Goal: Transaction & Acquisition: Download file/media

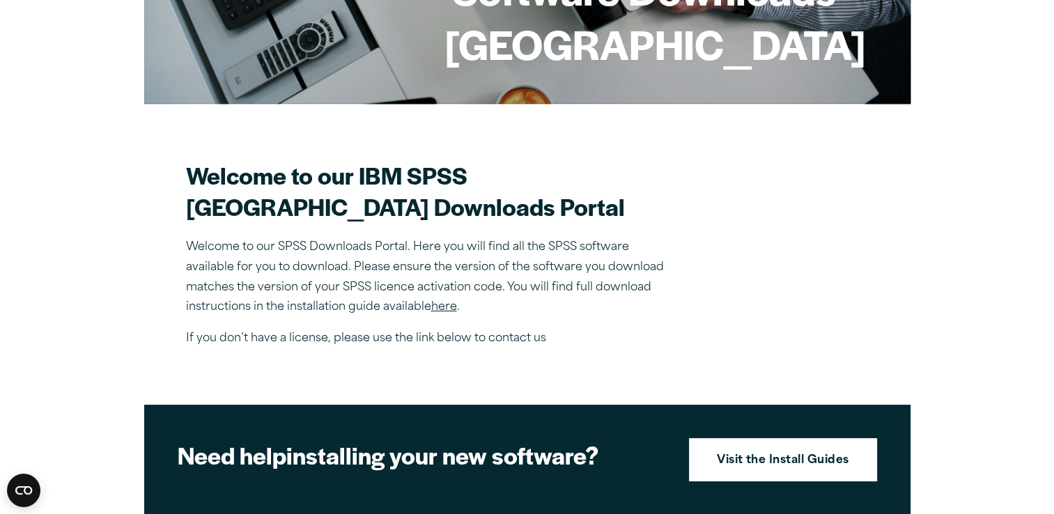
scroll to position [178, 0]
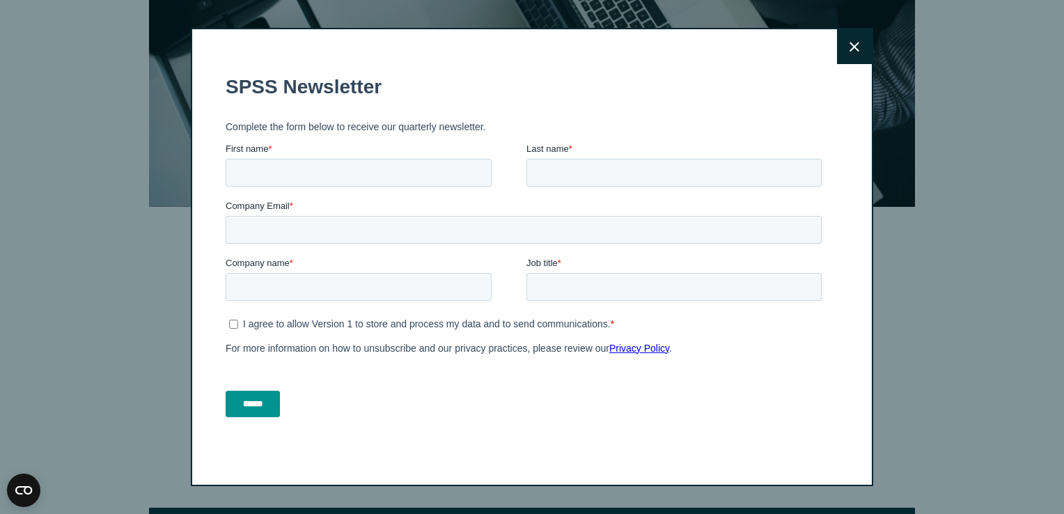
click at [850, 45] on icon at bounding box center [855, 47] width 10 height 10
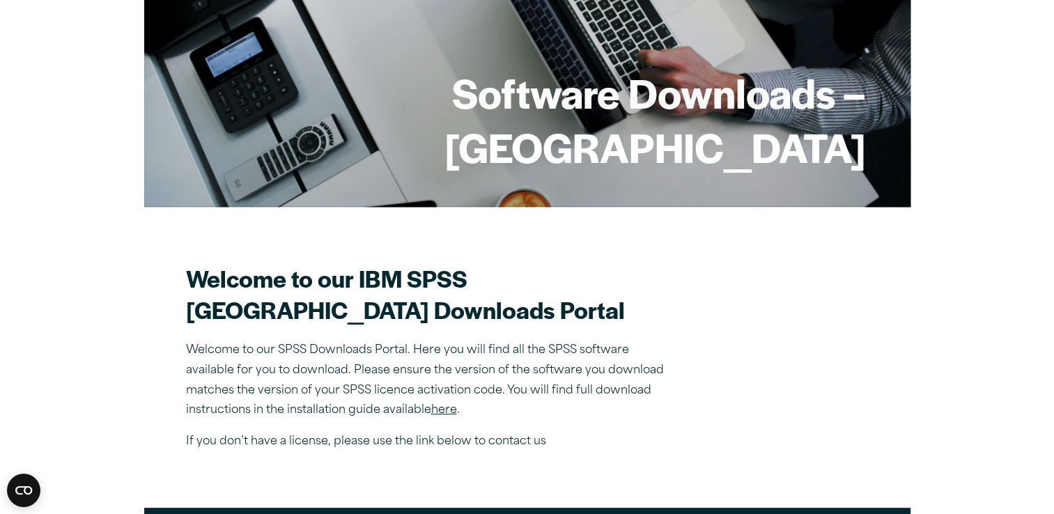
drag, startPoint x: 1053, startPoint y: 171, endPoint x: 1059, endPoint y: 135, distance: 36.1
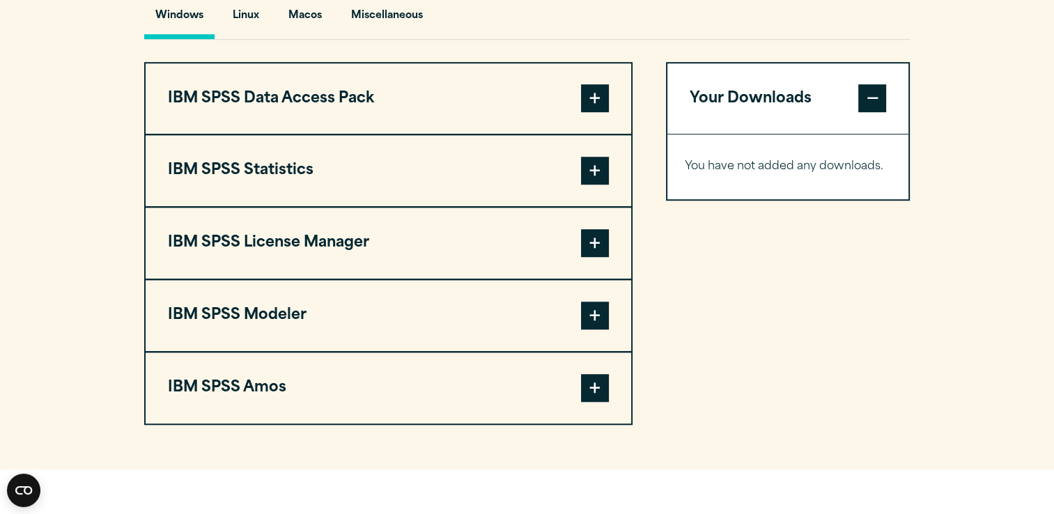
scroll to position [1051, 0]
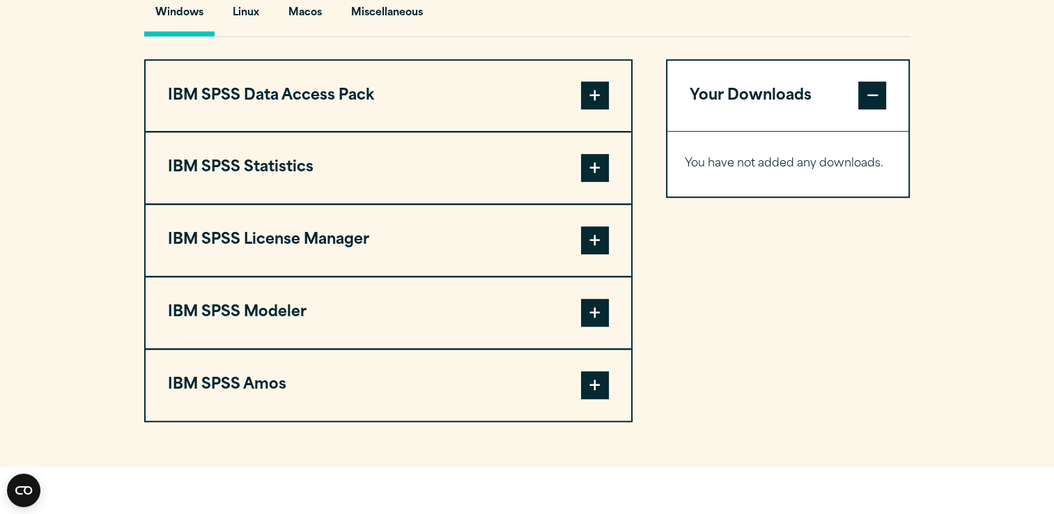
click at [597, 109] on span at bounding box center [595, 95] width 28 height 28
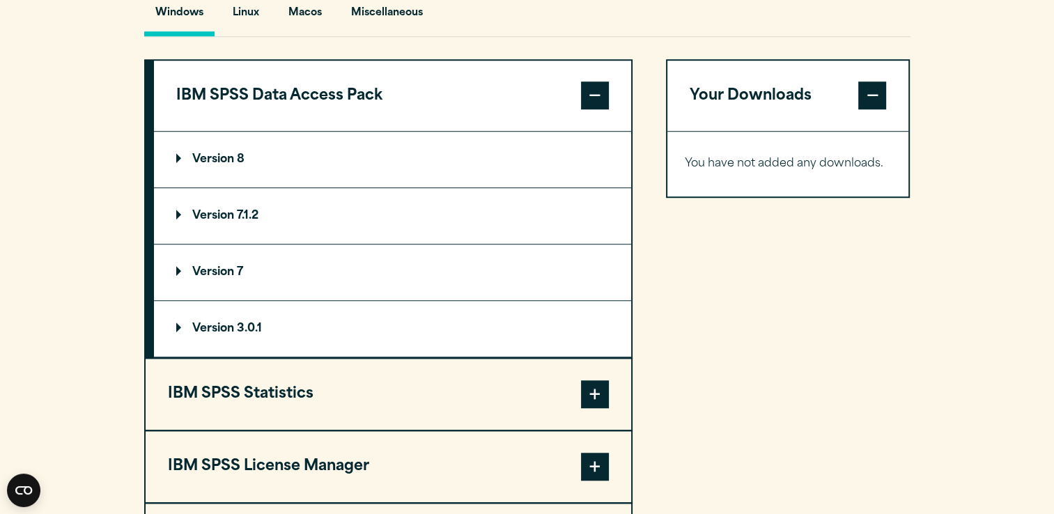
click at [597, 109] on span at bounding box center [595, 95] width 28 height 28
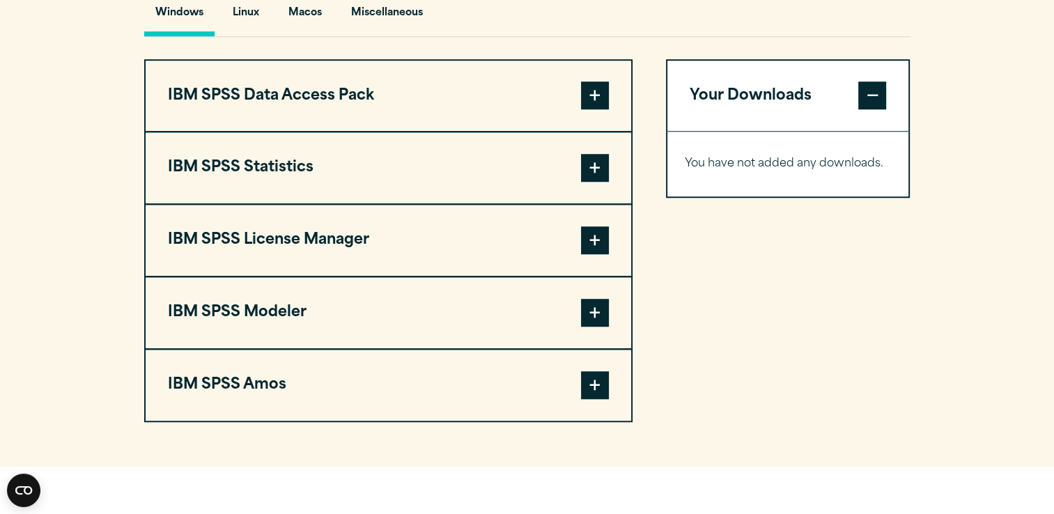
click at [597, 109] on span at bounding box center [595, 95] width 28 height 28
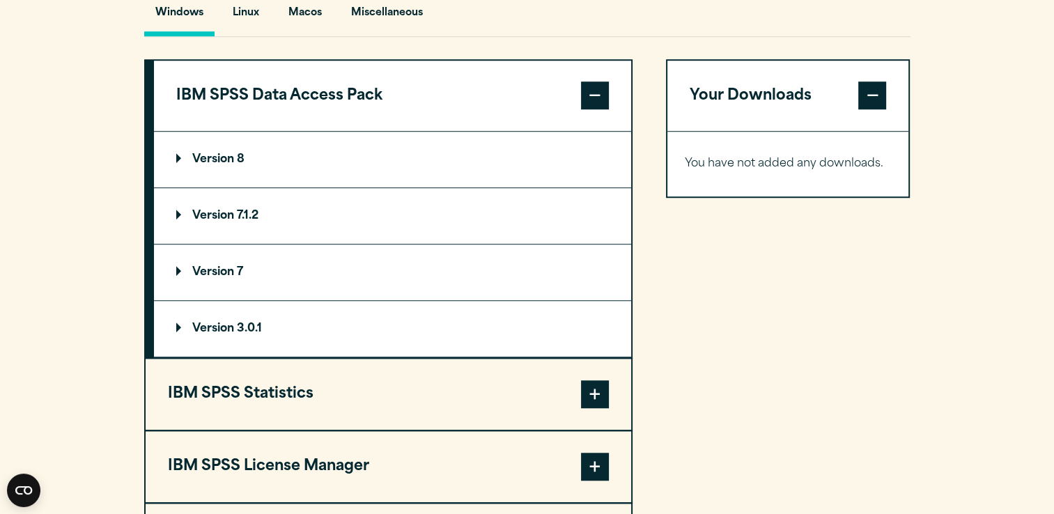
click at [597, 109] on span at bounding box center [595, 95] width 28 height 28
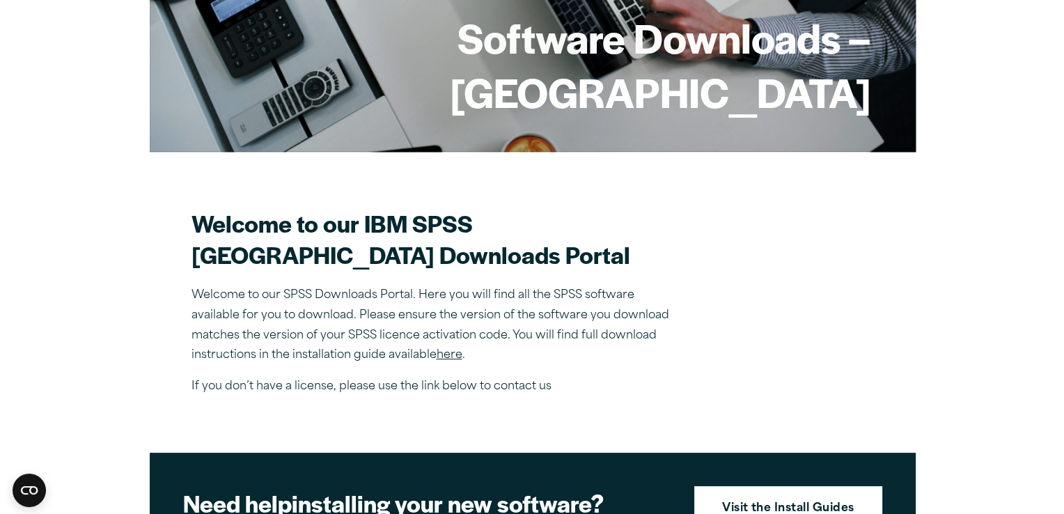
scroll to position [231, 0]
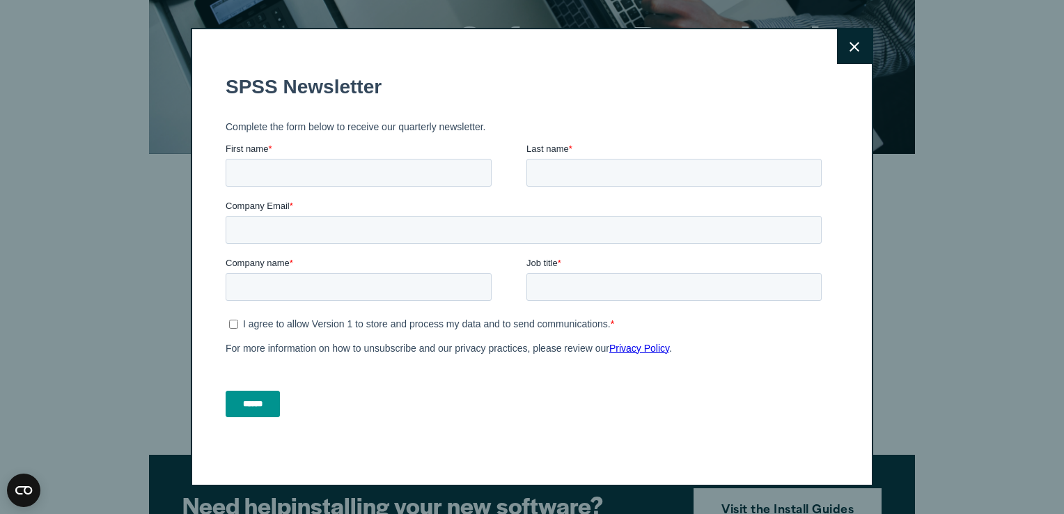
click at [850, 43] on icon at bounding box center [855, 47] width 10 height 10
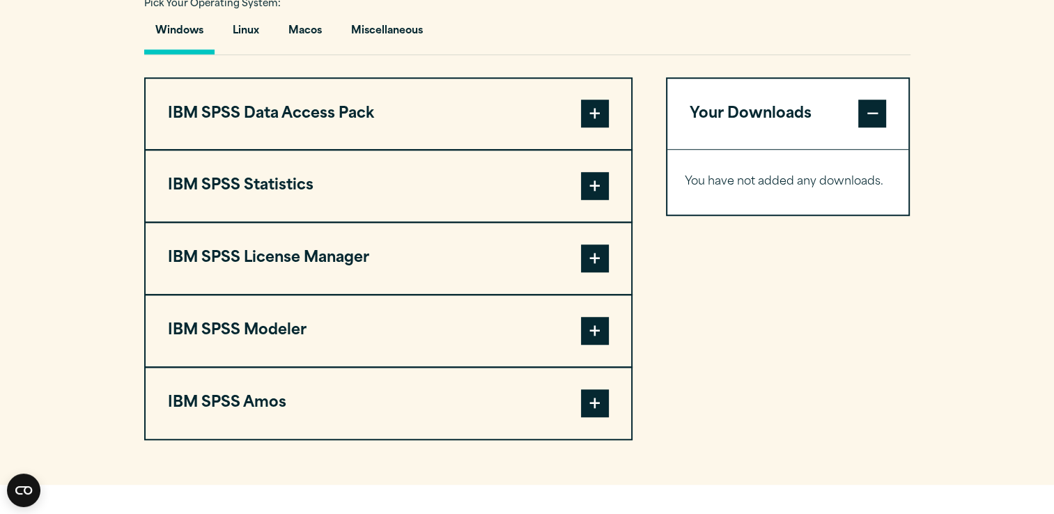
scroll to position [1036, 0]
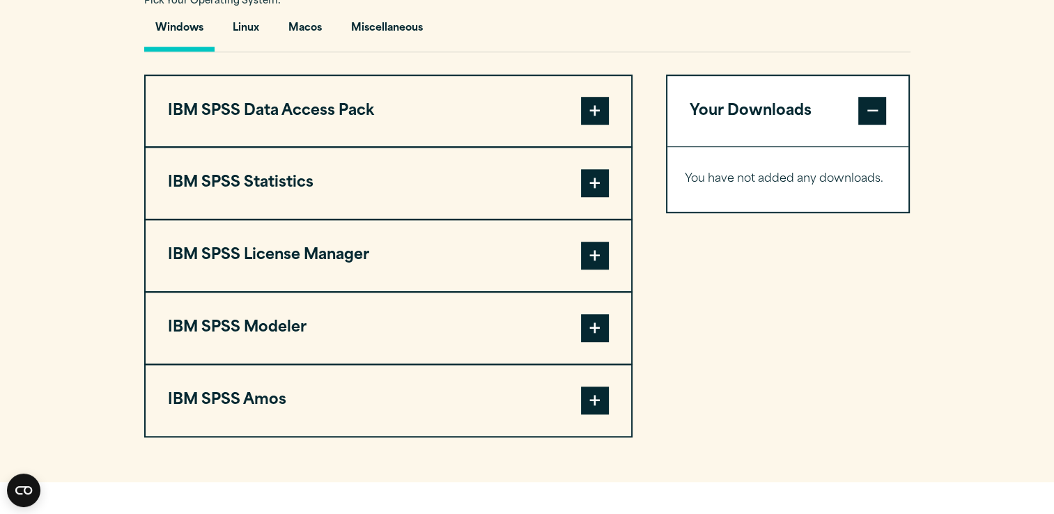
click at [592, 197] on span at bounding box center [595, 183] width 28 height 28
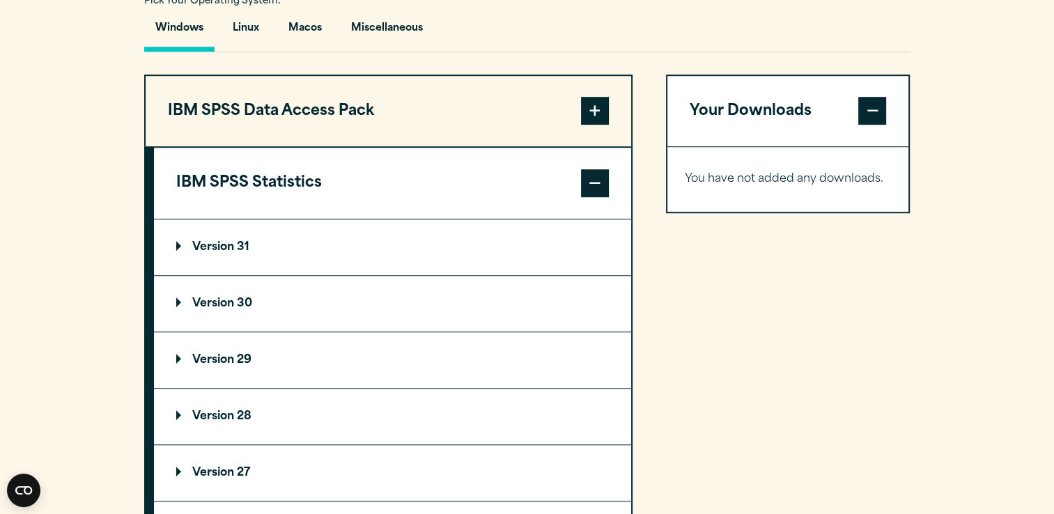
click at [224, 309] on p "Version 30" at bounding box center [214, 303] width 76 height 11
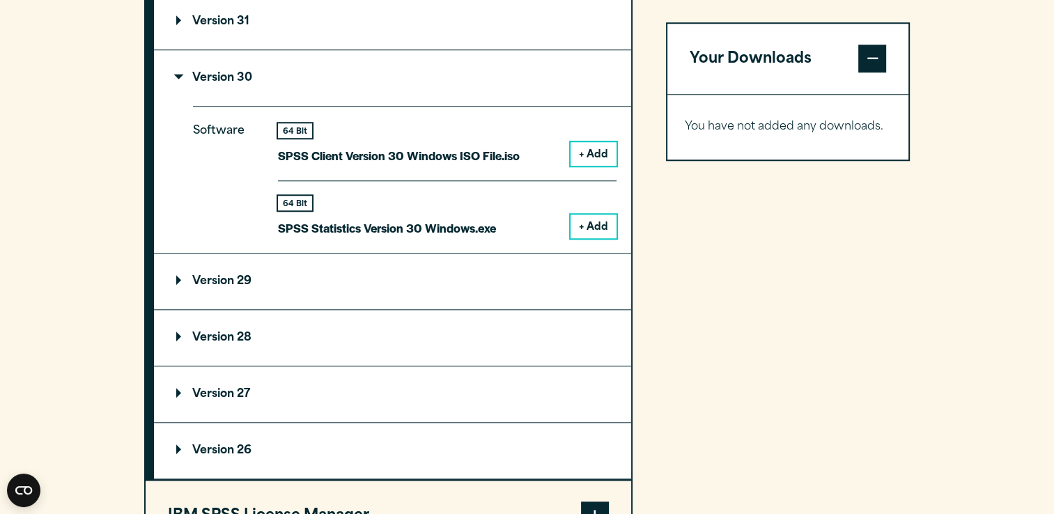
scroll to position [1267, 0]
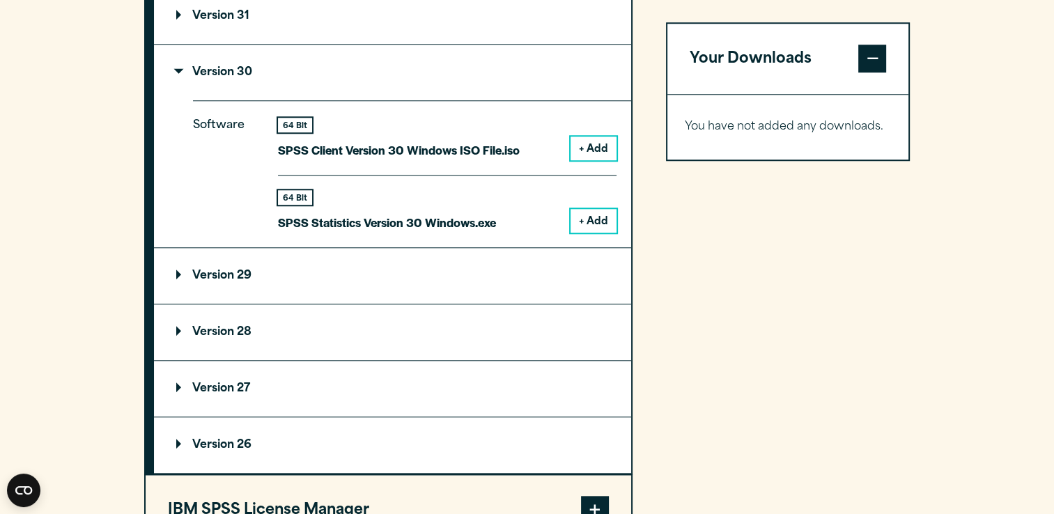
click at [585, 233] on button "+ Add" at bounding box center [593, 221] width 46 height 24
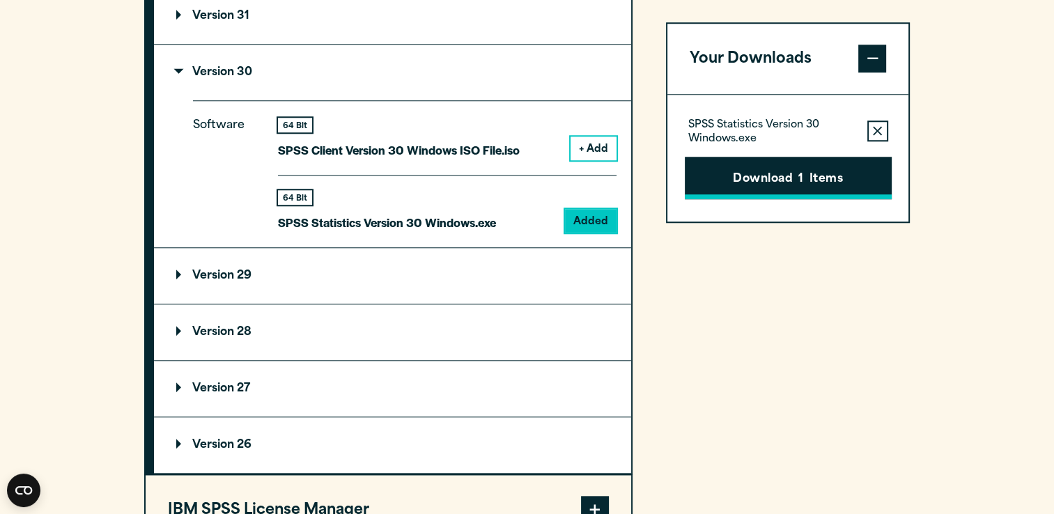
click at [730, 171] on button "Download 1 Items" at bounding box center [787, 178] width 207 height 43
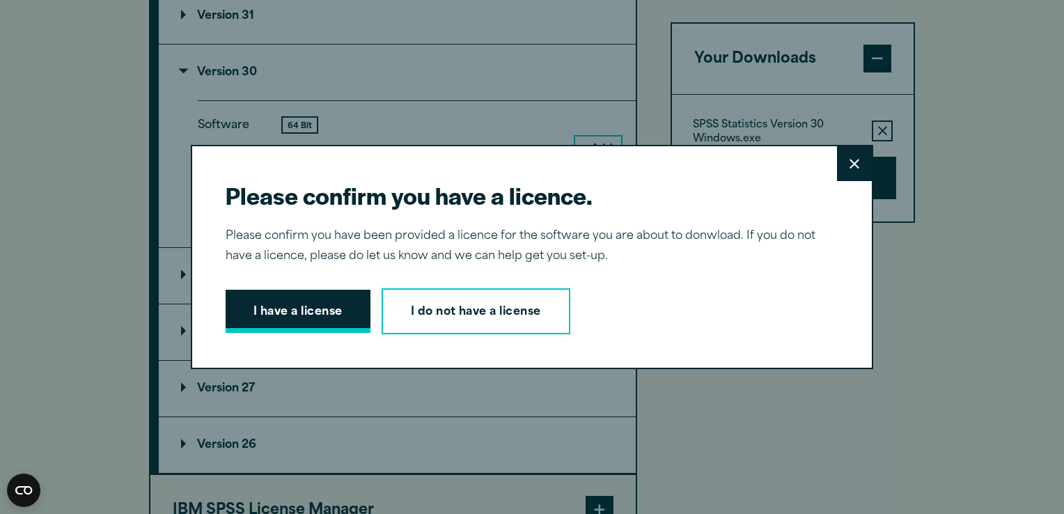
click at [306, 313] on button "I have a license" at bounding box center [298, 311] width 145 height 43
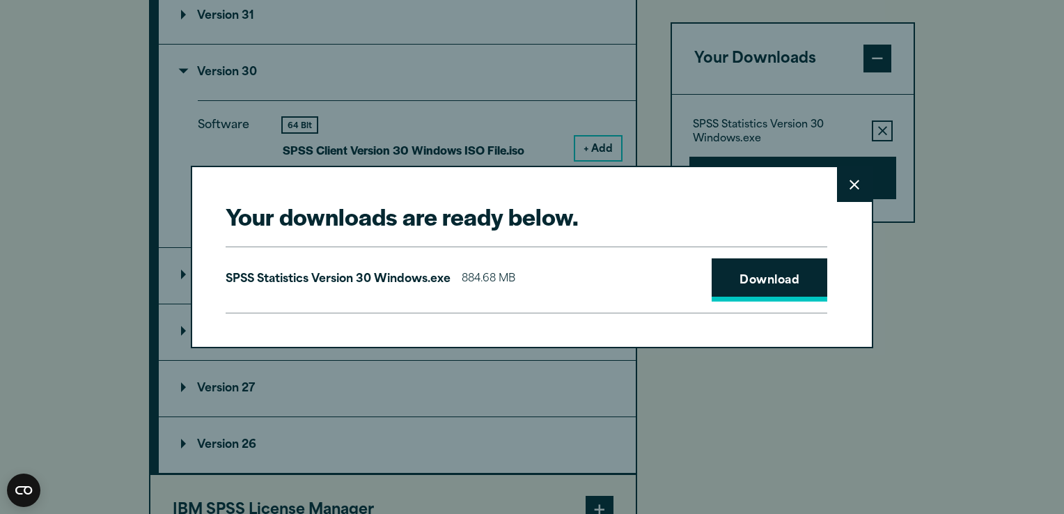
click at [765, 274] on link "Download" at bounding box center [770, 279] width 116 height 43
click at [739, 290] on link "Download" at bounding box center [770, 279] width 116 height 43
click at [654, 214] on h2 "Your downloads are ready below." at bounding box center [527, 216] width 602 height 31
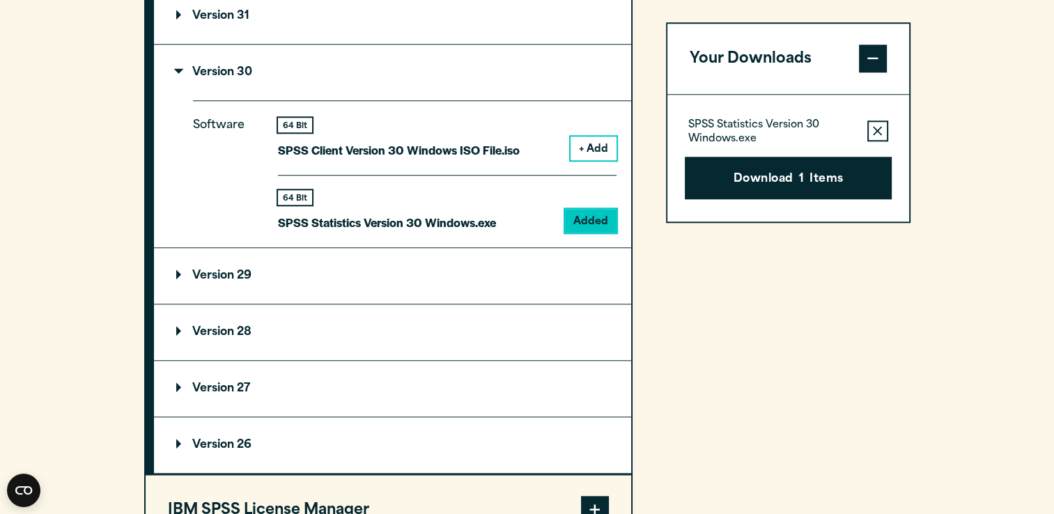
drag, startPoint x: 969, startPoint y: 0, endPoint x: 678, endPoint y: 64, distance: 298.7
click at [678, 64] on div "Your downloads are ready below. Close SPSS Statistics Version 30 Windows.exe 88…" at bounding box center [527, 257] width 1054 height 514
